Goal: Navigation & Orientation: Go to known website

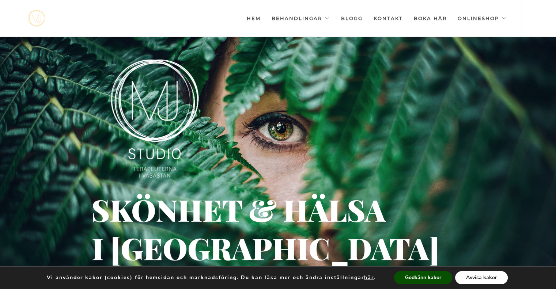
click at [475, 278] on button "Avvisa kakor" at bounding box center [481, 277] width 53 height 13
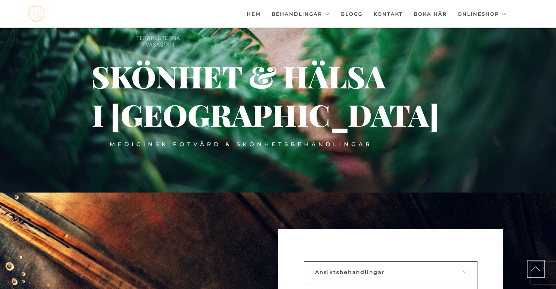
scroll to position [97, 0]
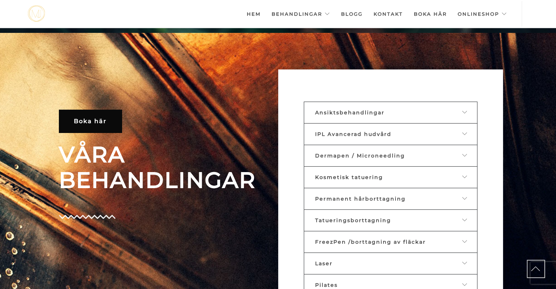
scroll to position [261, 0]
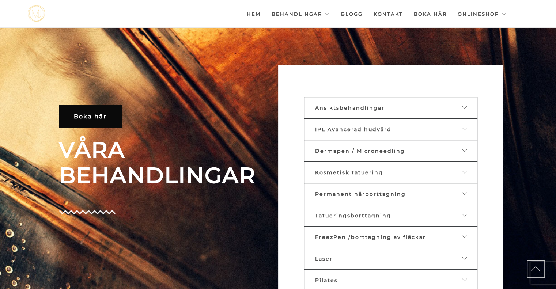
click at [256, 13] on link "Hem" at bounding box center [254, 14] width 14 height 26
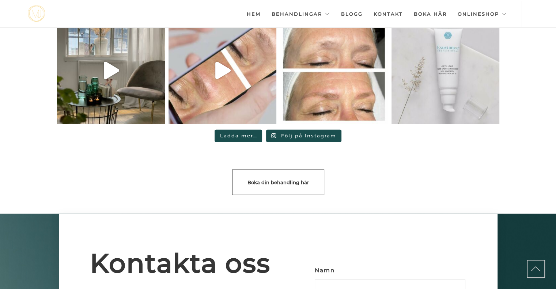
scroll to position [2023, 0]
